Goal: Task Accomplishment & Management: Complete application form

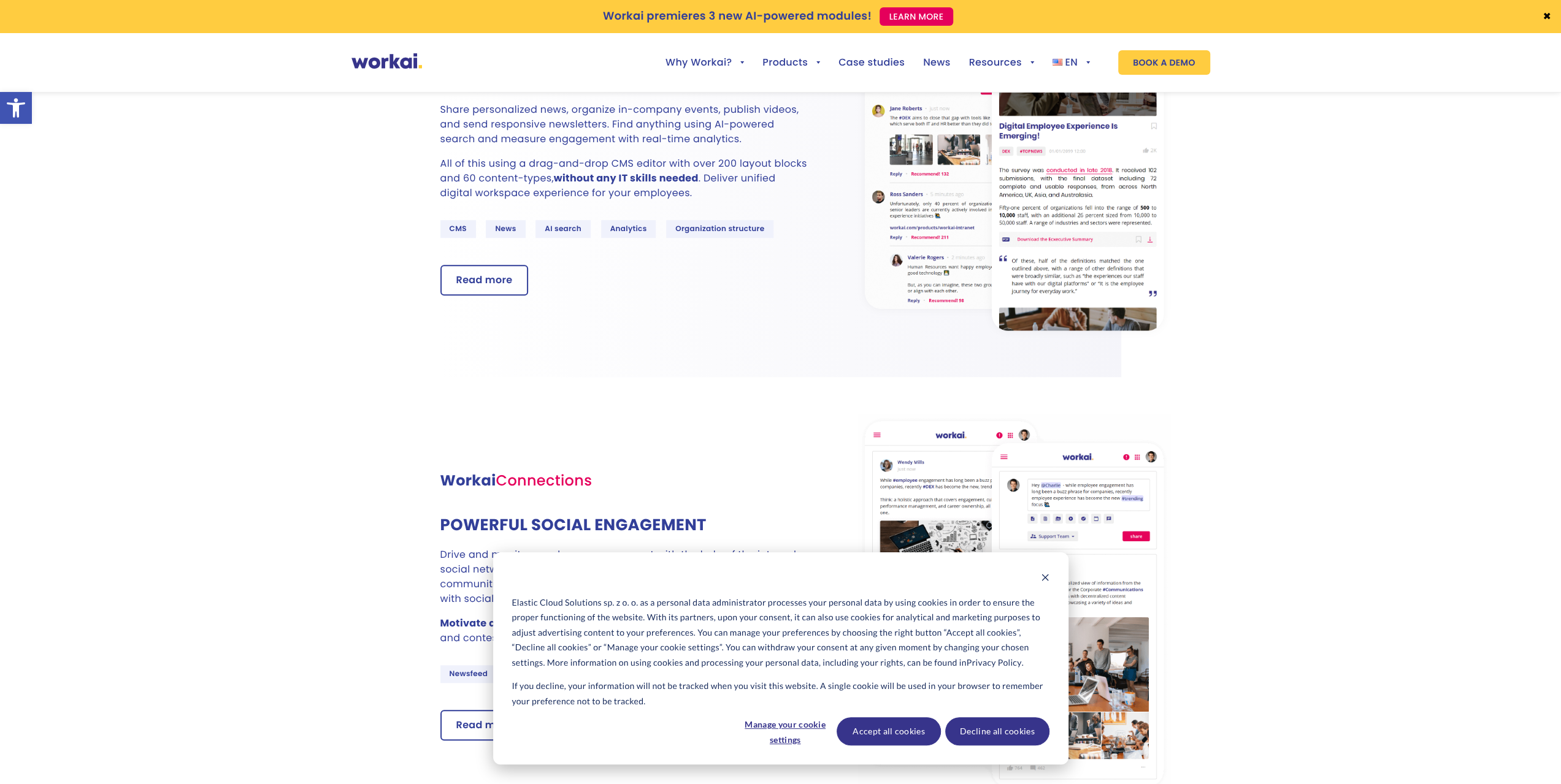
scroll to position [613, 0]
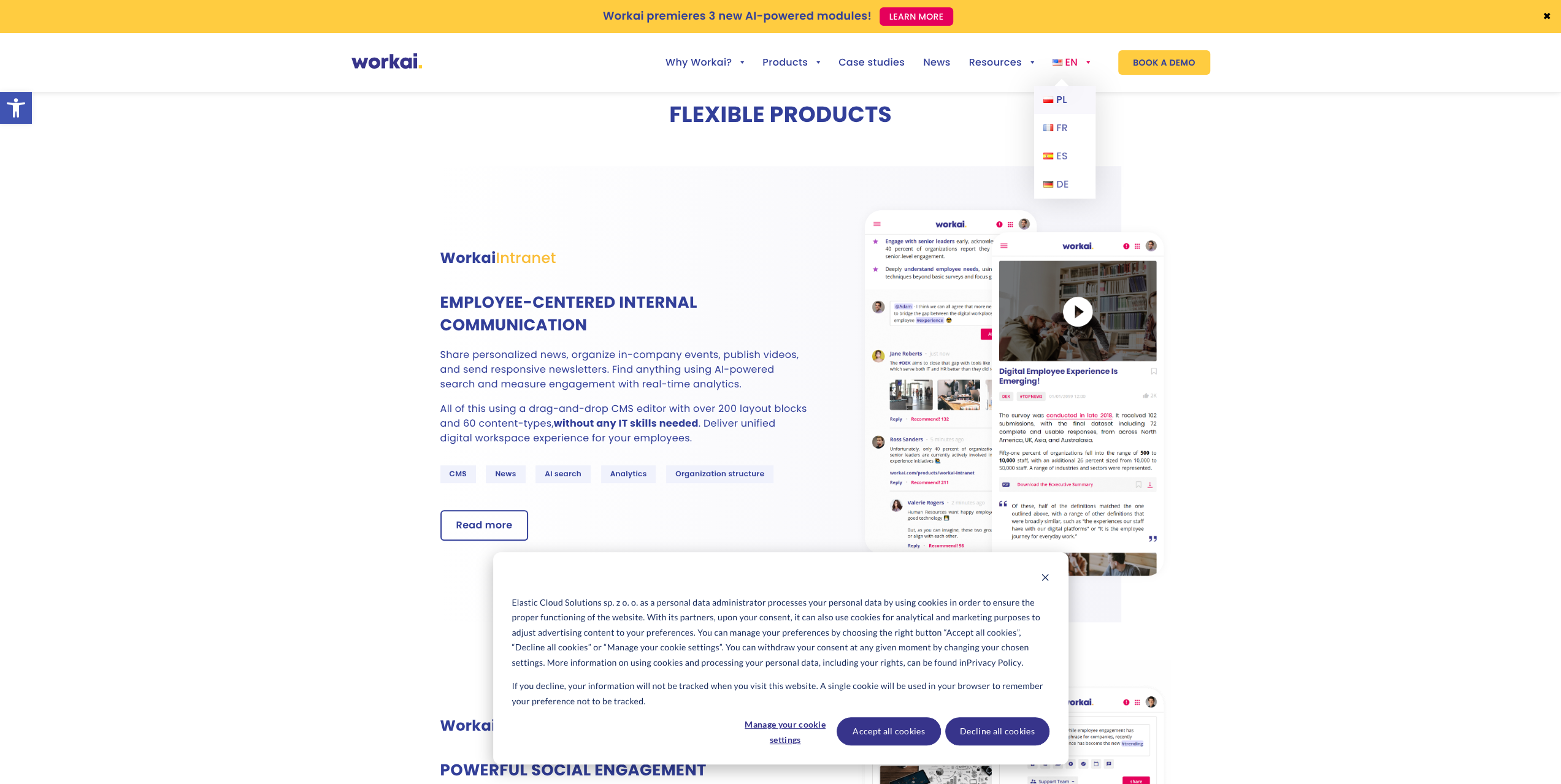
click at [1063, 96] on span "PL" at bounding box center [1060, 99] width 10 height 14
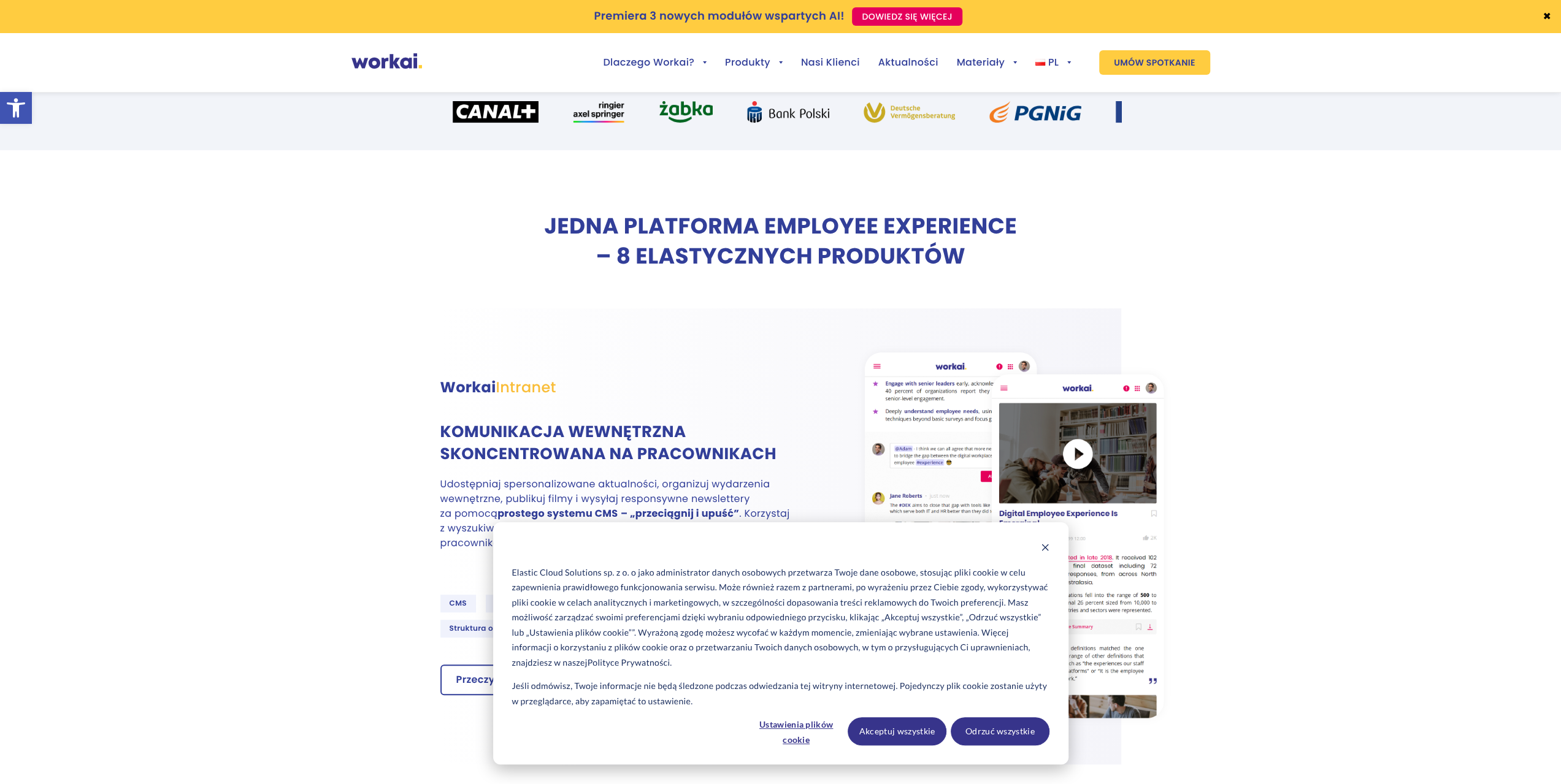
scroll to position [551, 0]
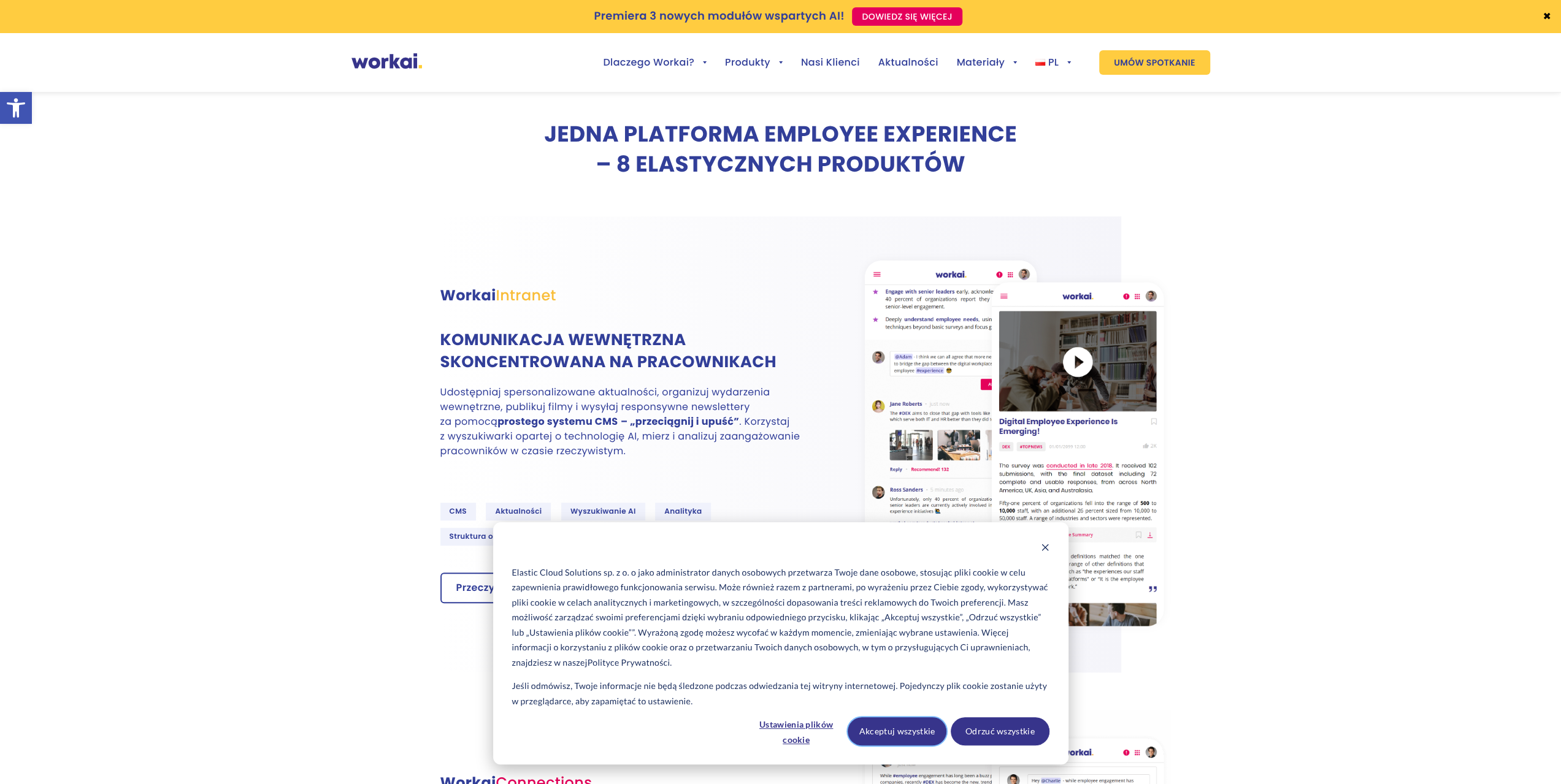
click at [905, 734] on button "Akceptuj wszystkie" at bounding box center [896, 731] width 99 height 29
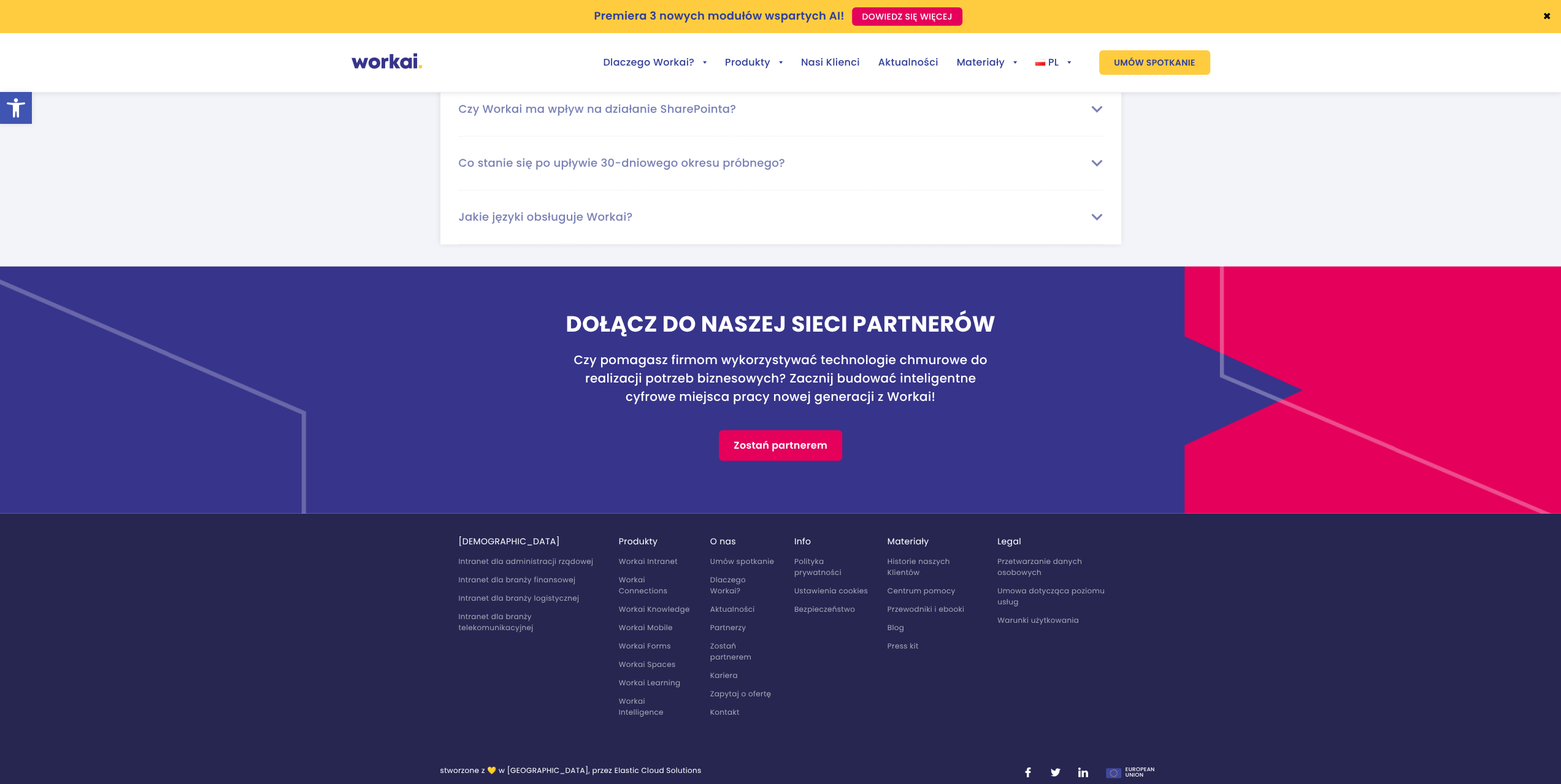
scroll to position [7651, 0]
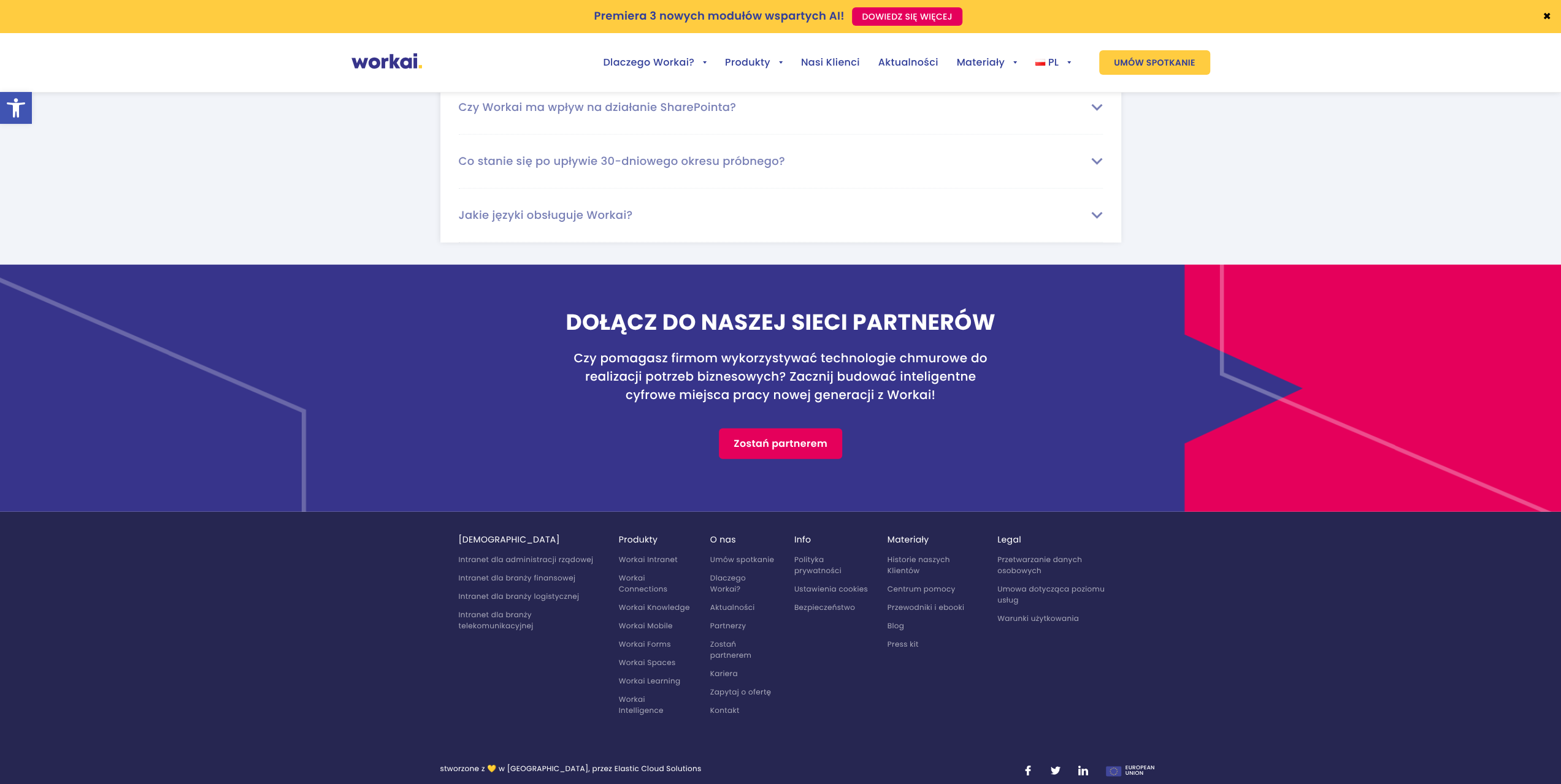
click at [731, 669] on link "Kariera" at bounding box center [724, 673] width 28 height 10
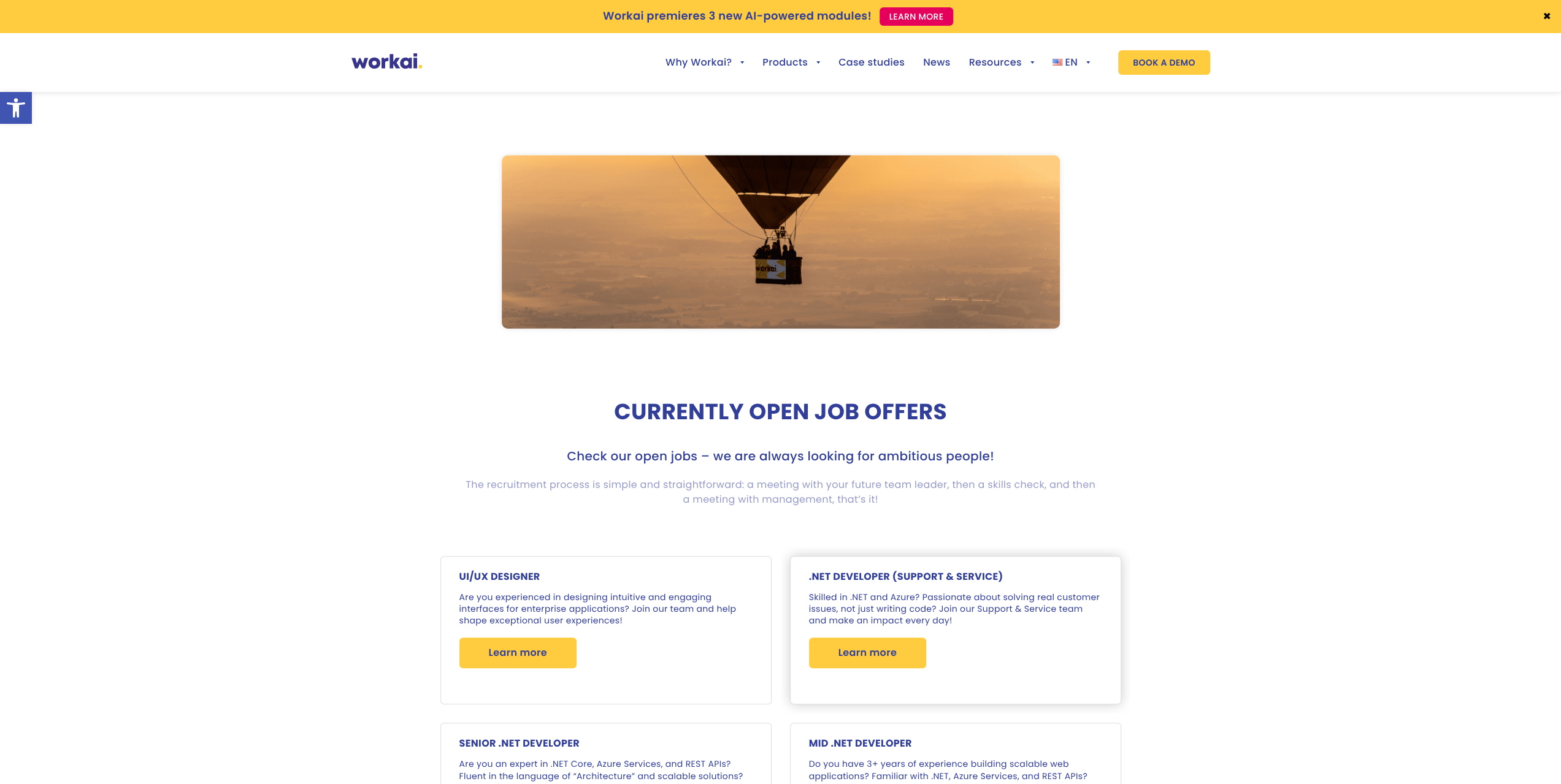
scroll to position [674, 0]
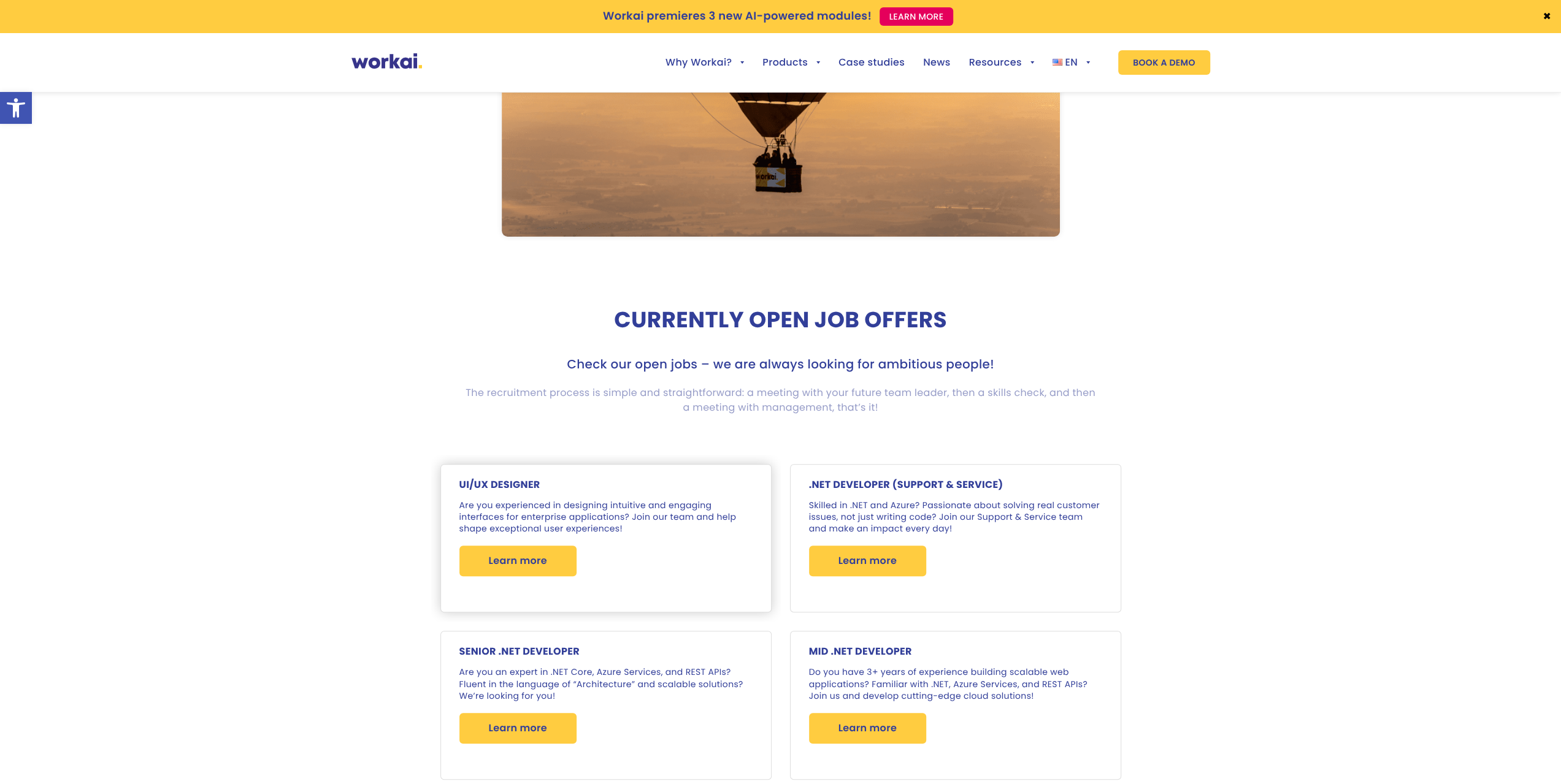
click at [696, 591] on div "UI/UX DESIGNER Are you experienced in designing intuitive and engaging interfac…" at bounding box center [605, 538] width 293 height 117
